Goal: Find specific page/section: Locate a particular part of the current website

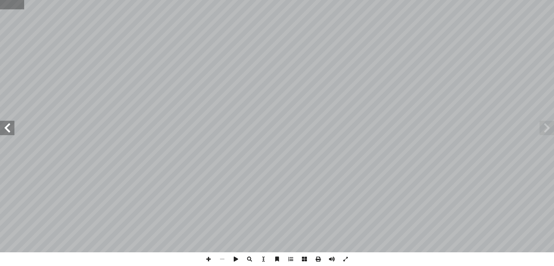
click at [9, 6] on input "text" at bounding box center [12, 4] width 24 height 9
type input "**"
click at [544, 129] on span at bounding box center [546, 128] width 14 height 14
click at [328, 262] on span at bounding box center [332, 259] width 14 height 14
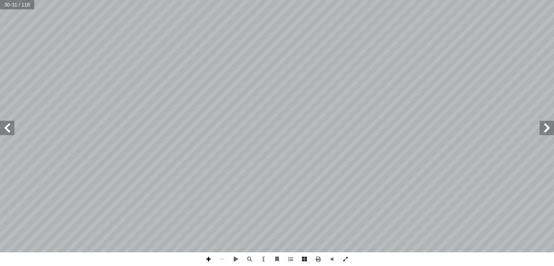
click at [203, 259] on span at bounding box center [209, 259] width 14 height 14
click at [6, 127] on span at bounding box center [7, 128] width 14 height 14
click at [548, 126] on span at bounding box center [546, 128] width 14 height 14
click at [14, 133] on span at bounding box center [7, 128] width 14 height 14
